Goal: Find specific page/section: Find specific page/section

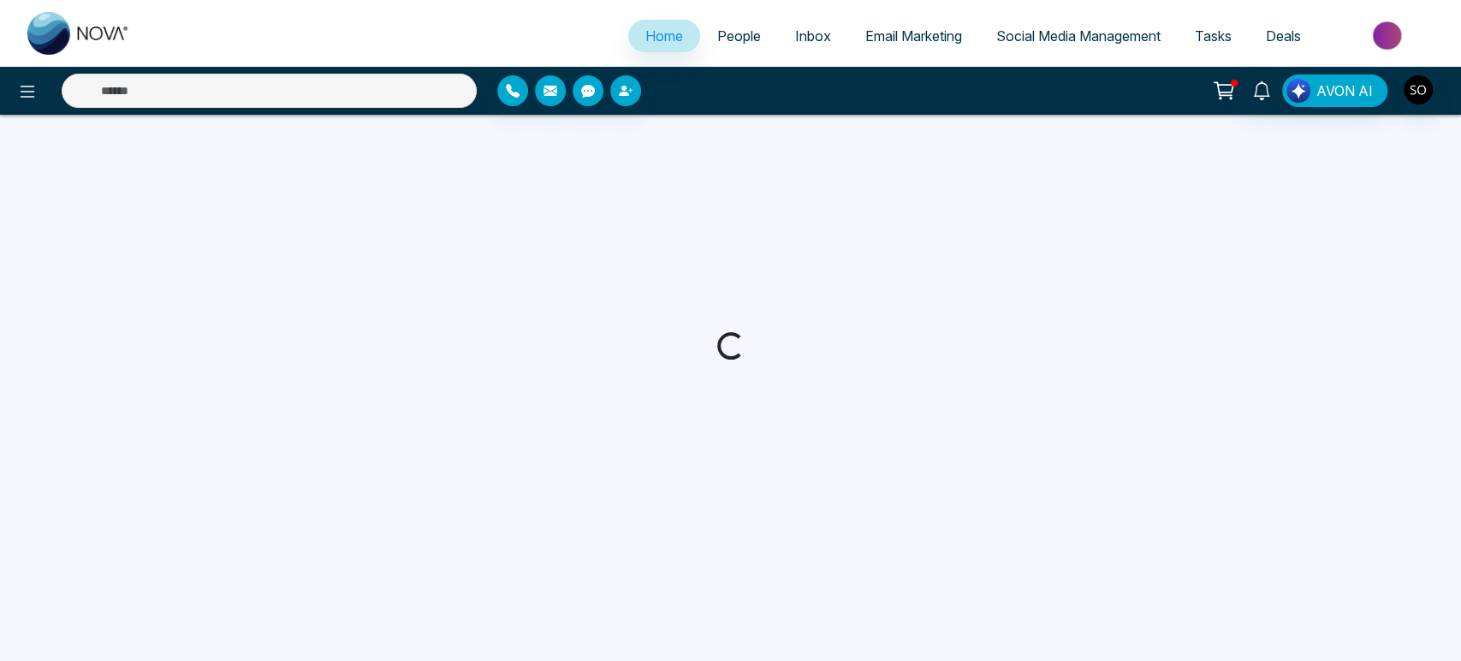
select select "*"
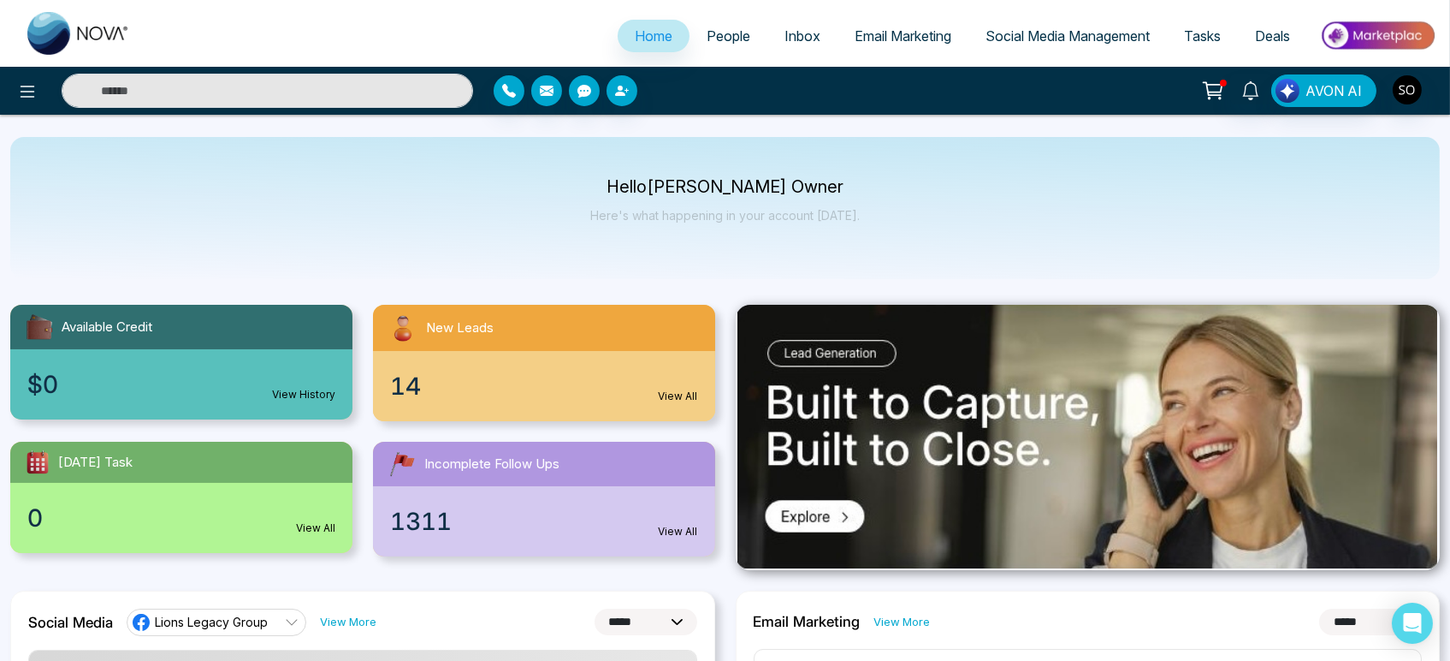
click at [719, 43] on span "People" at bounding box center [729, 35] width 44 height 17
